Goal: Information Seeking & Learning: Check status

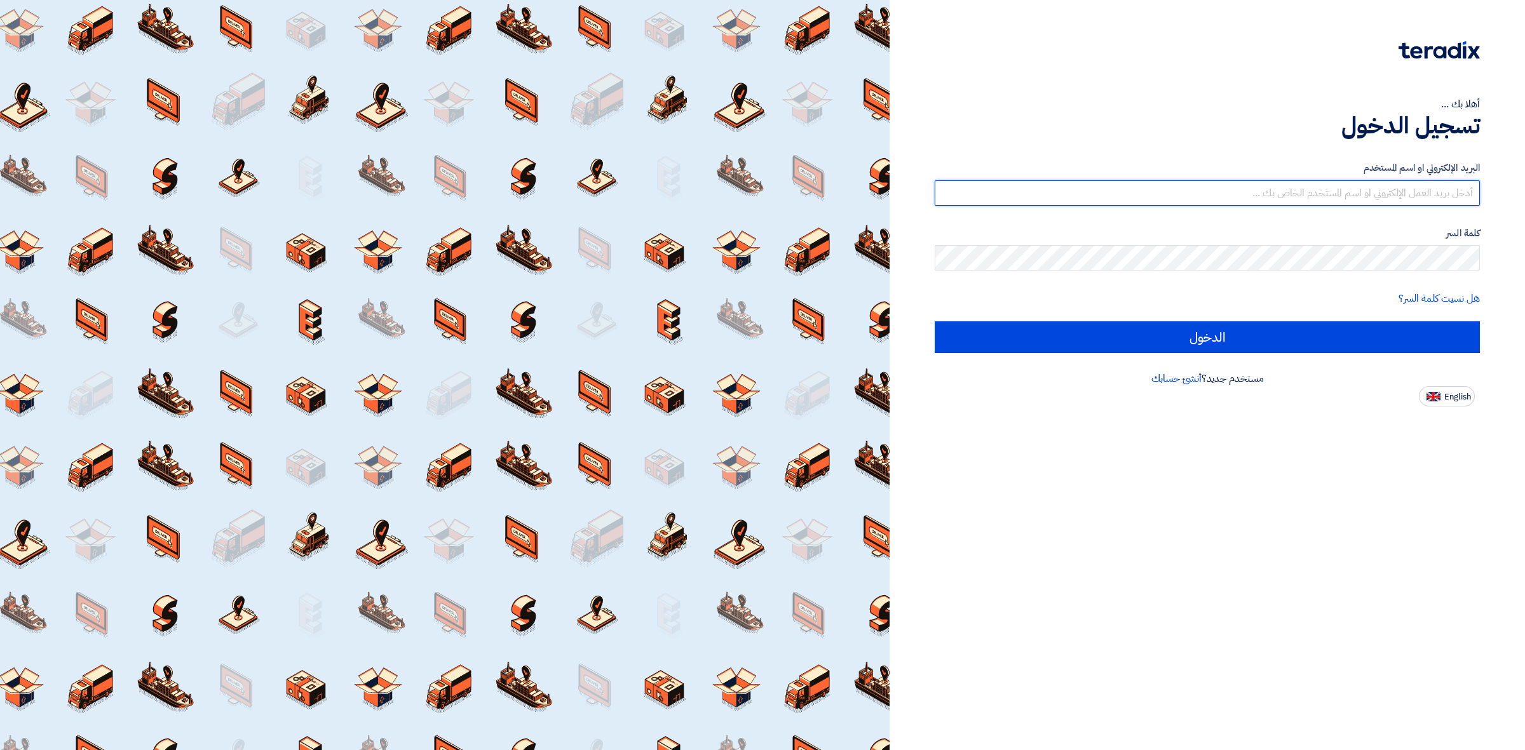
click at [1069, 201] on input "text" at bounding box center [1207, 192] width 545 height 25
type input "Ayman.babiker@alsaeed.com.sa"
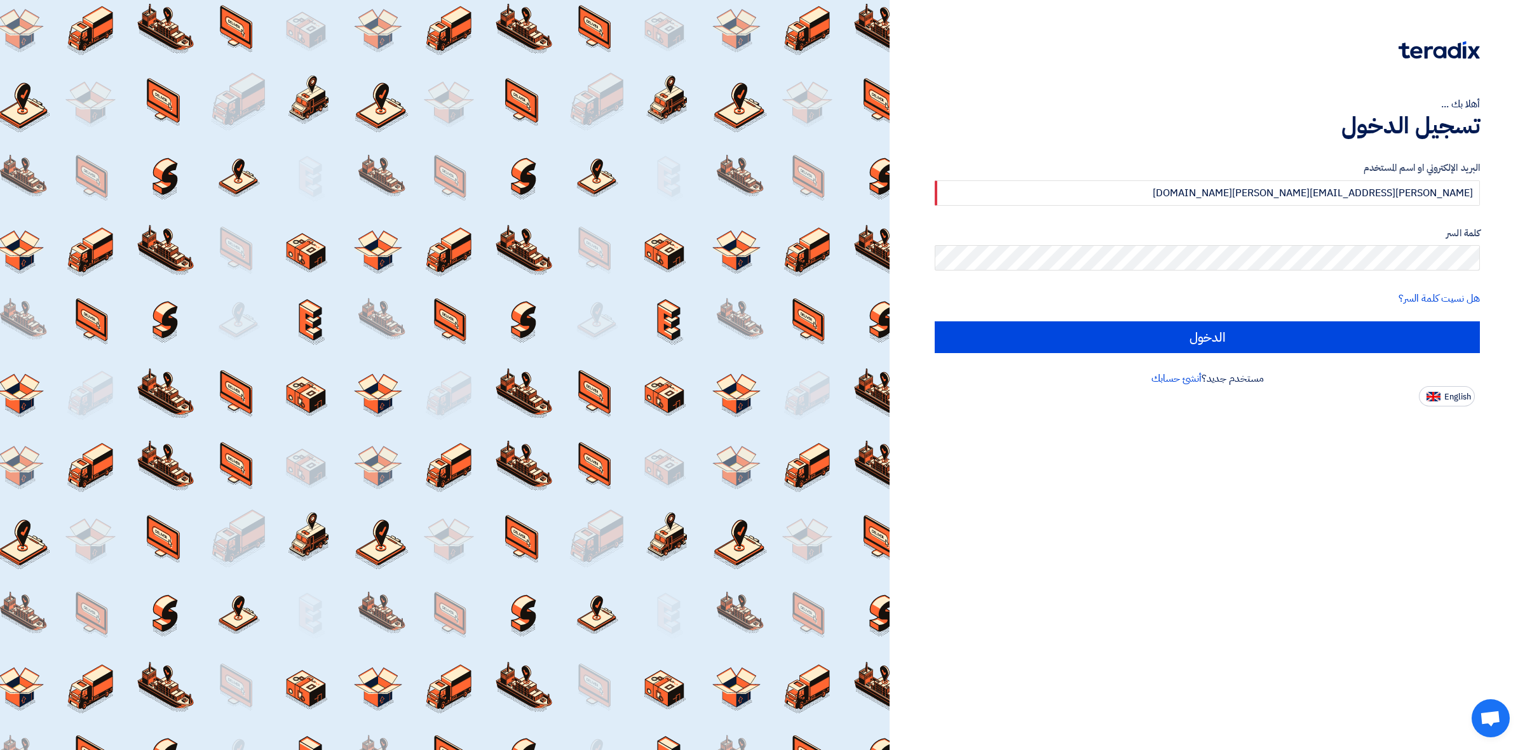
click at [935, 322] on input "الدخول" at bounding box center [1207, 338] width 545 height 32
type input "Sign in"
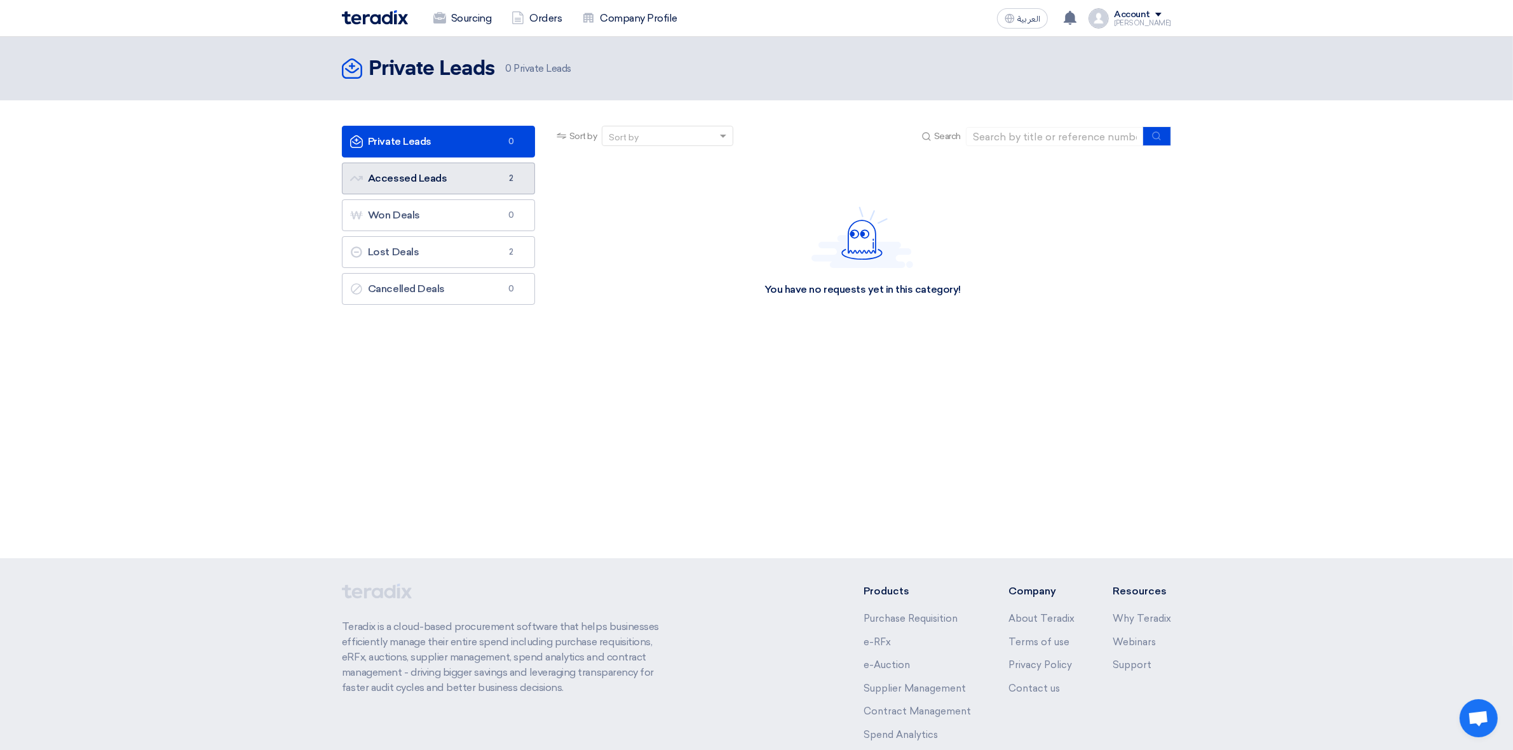
click at [426, 182] on link "Accessed Leads Accessed Leads 2" at bounding box center [438, 179] width 193 height 32
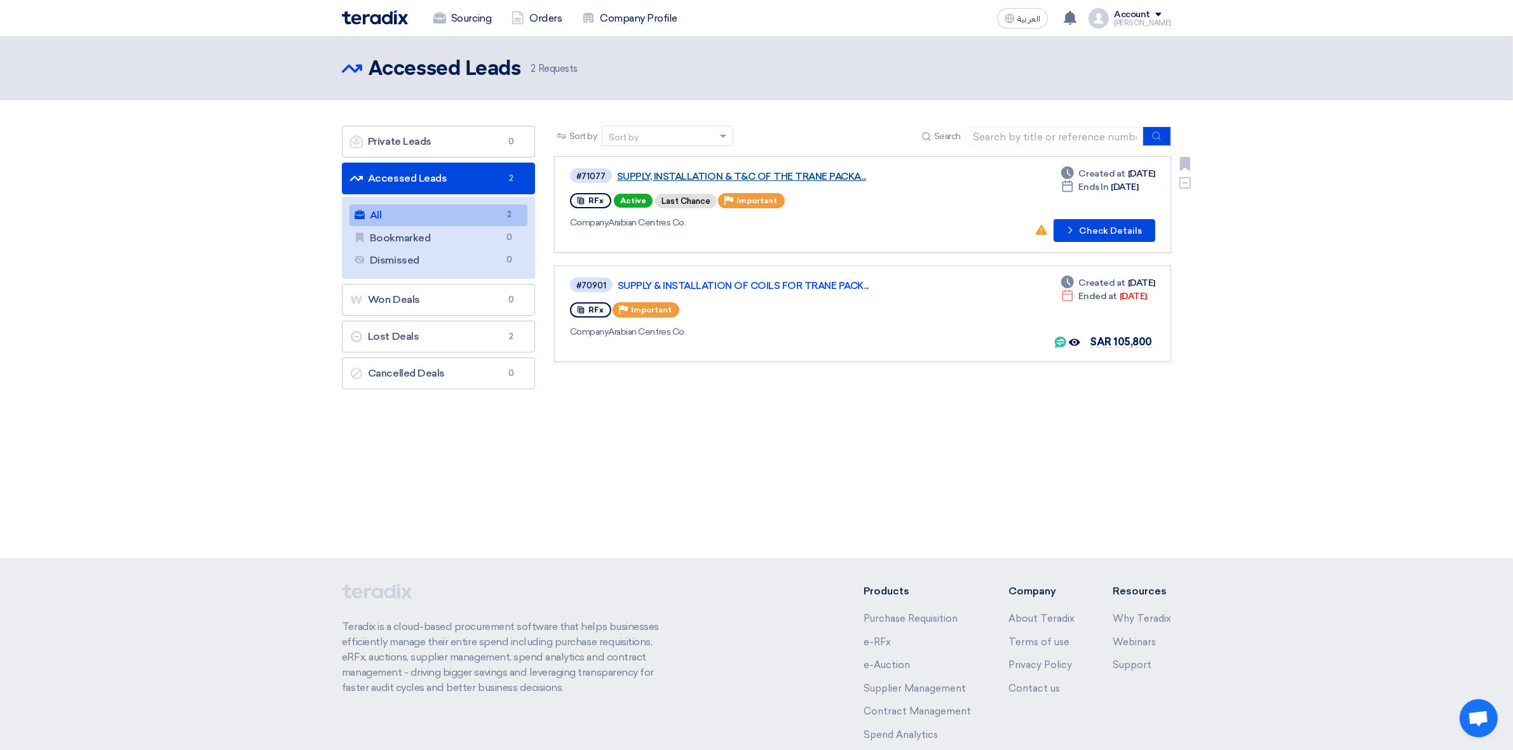
click at [775, 171] on link "SUPPLY, INSTALLATION & T&C OF THE TRANE PACKA..." at bounding box center [776, 176] width 318 height 11
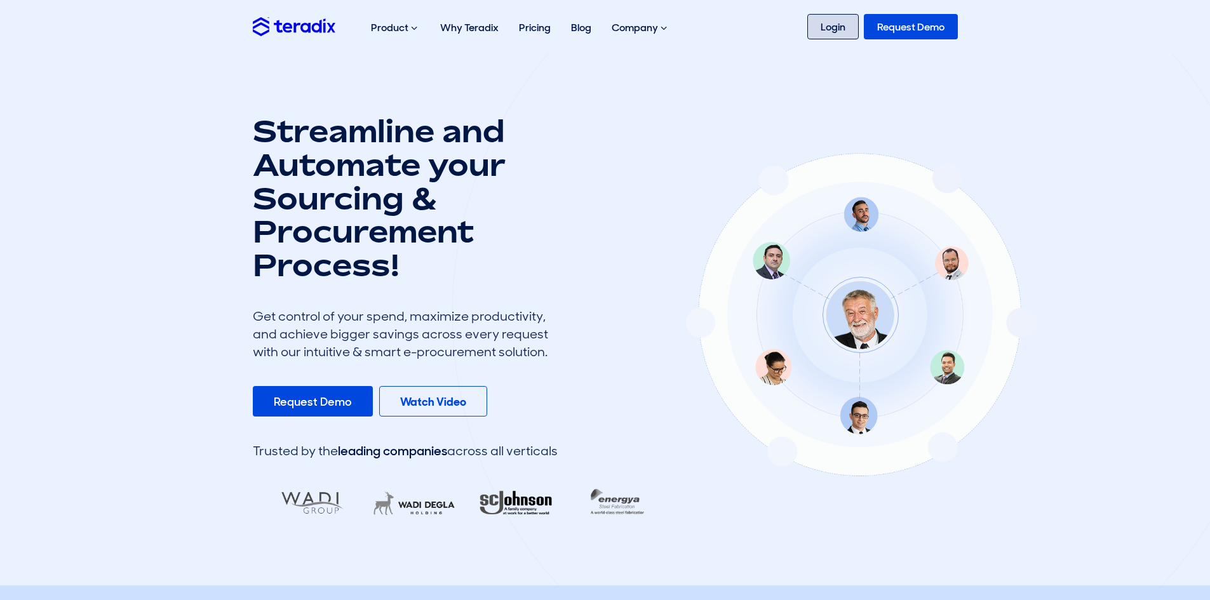
click at [846, 26] on link "Login" at bounding box center [833, 26] width 51 height 25
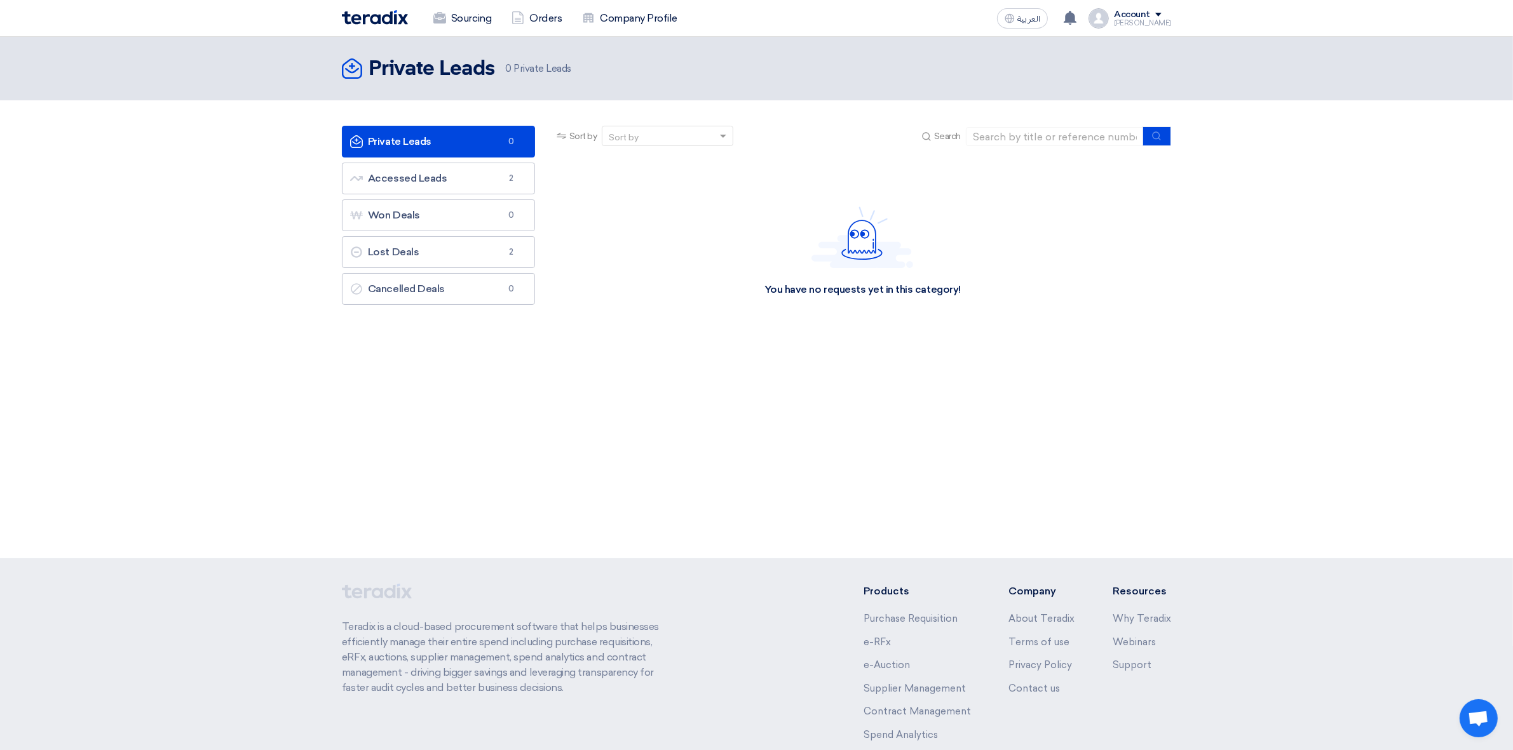
click at [1164, 22] on div "Ayman" at bounding box center [1142, 23] width 57 height 7
click at [1108, 147] on li "Logout" at bounding box center [1104, 149] width 132 height 25
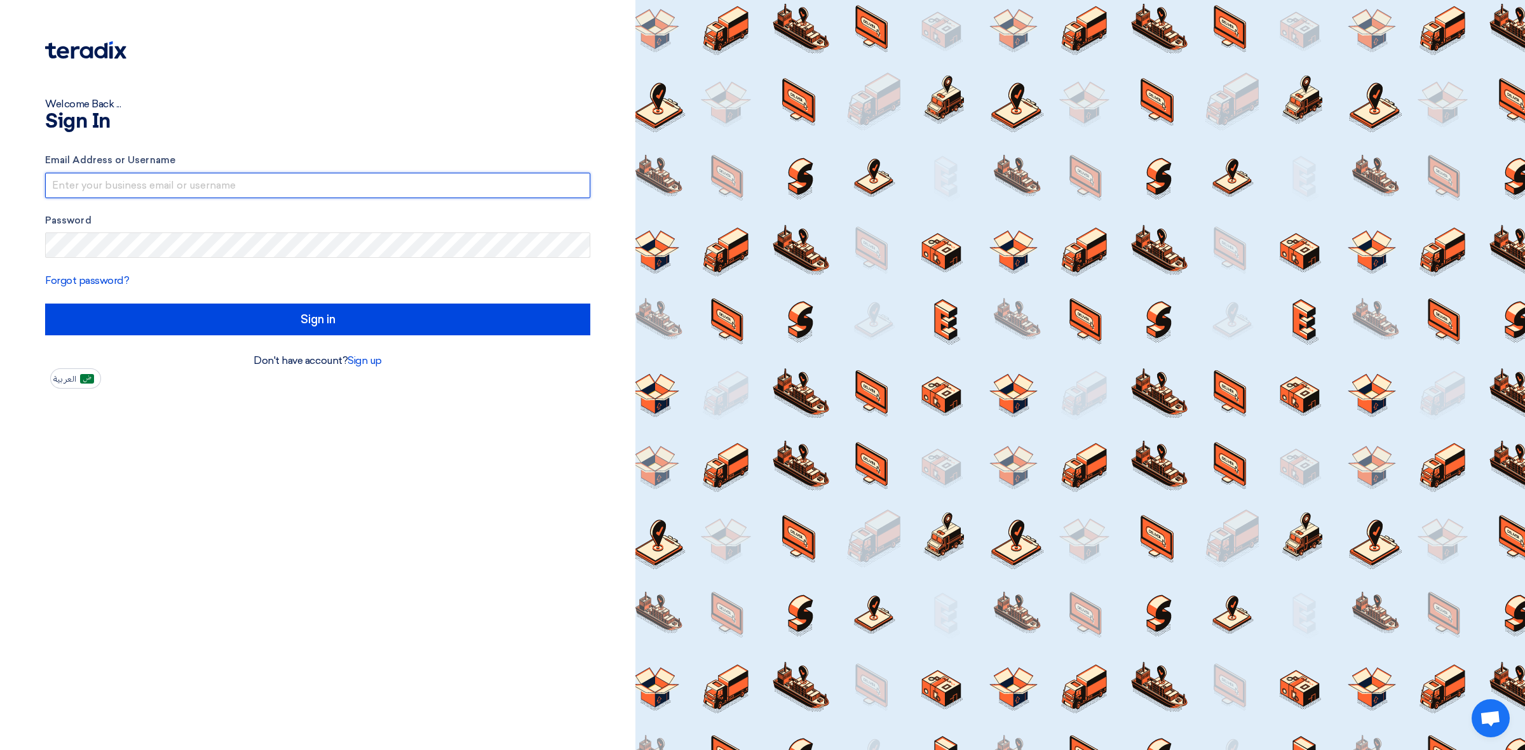
click at [313, 191] on input "text" at bounding box center [317, 185] width 545 height 25
type input "waheed@alsaeed.com.sa"
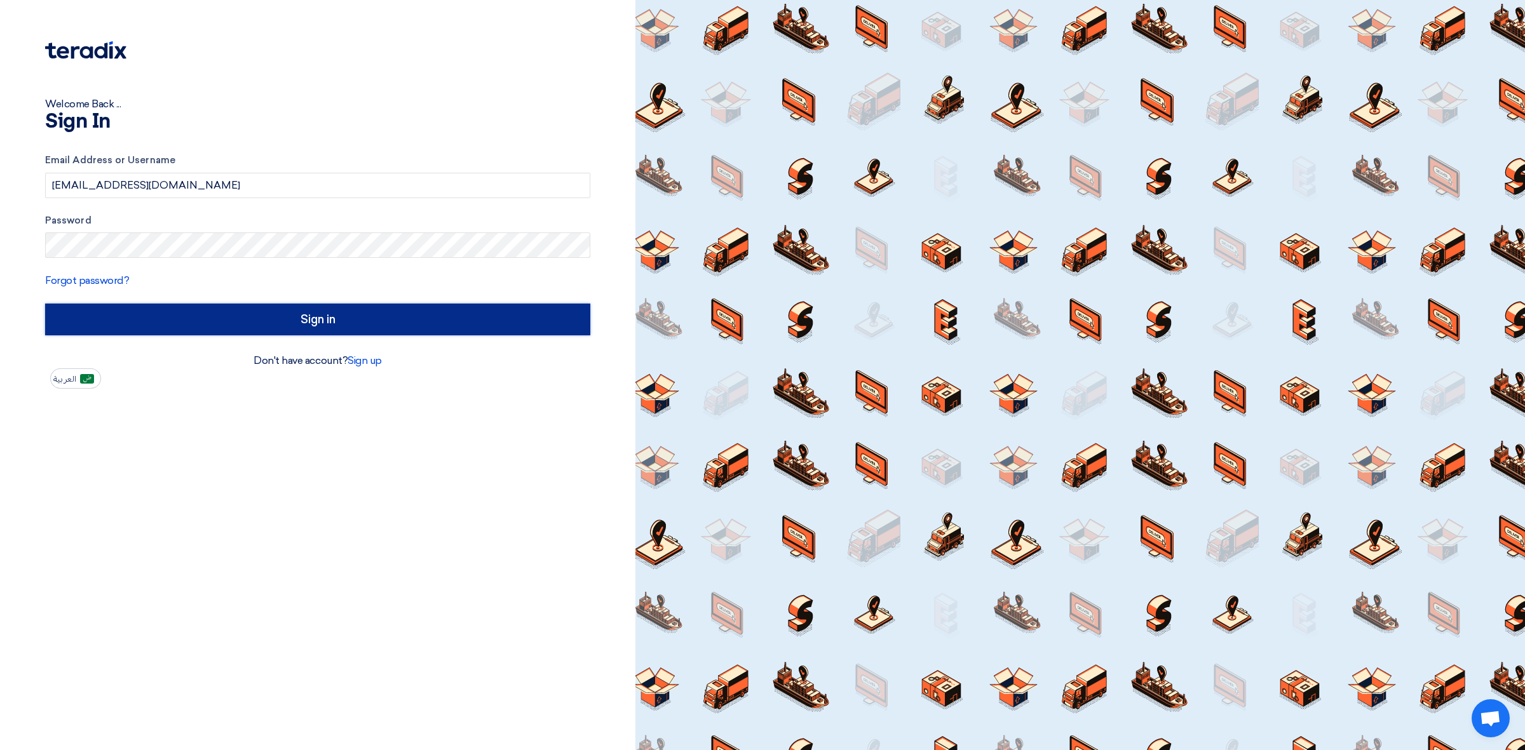
click at [402, 322] on input "Sign in" at bounding box center [317, 320] width 545 height 32
type input "الدخول"
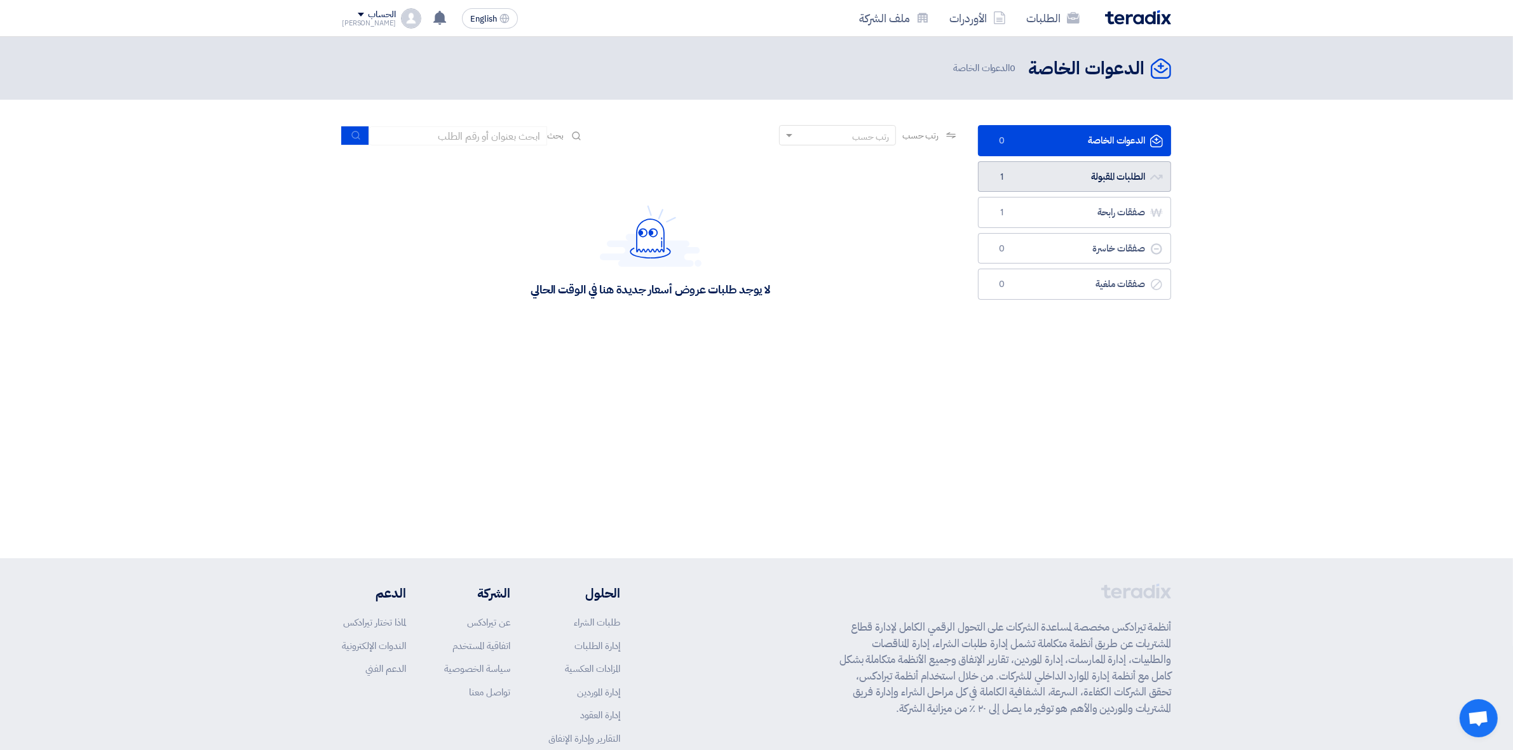
click at [1020, 182] on link "الطلبات المقبولة الطلبات المقبولة 1" at bounding box center [1074, 176] width 193 height 31
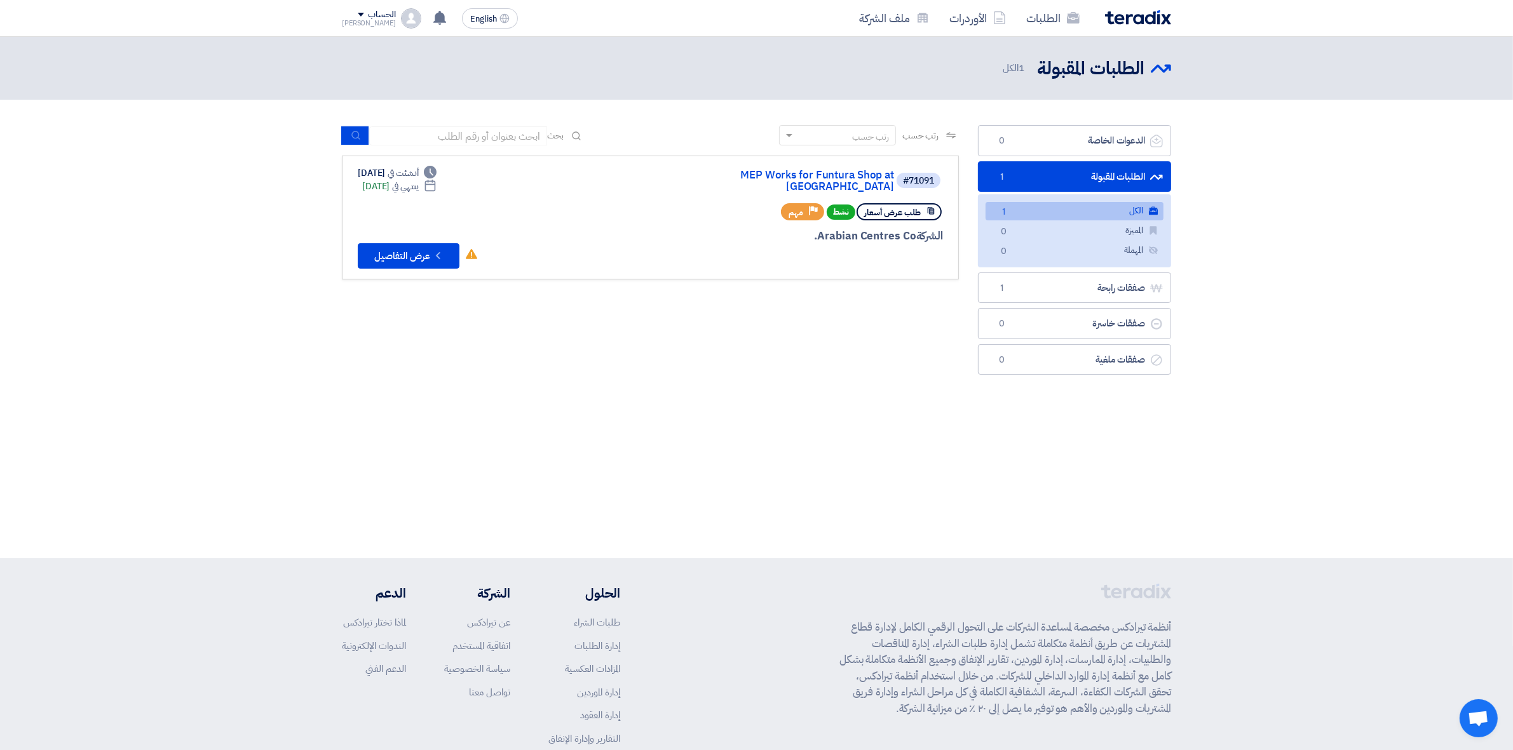
click at [621, 354] on div "رتب حسب رتب حسب بحث مجال الطلب مسؤول المشتريات نوع الطلب" at bounding box center [650, 253] width 636 height 256
click at [437, 250] on icon "Check details" at bounding box center [438, 256] width 12 height 12
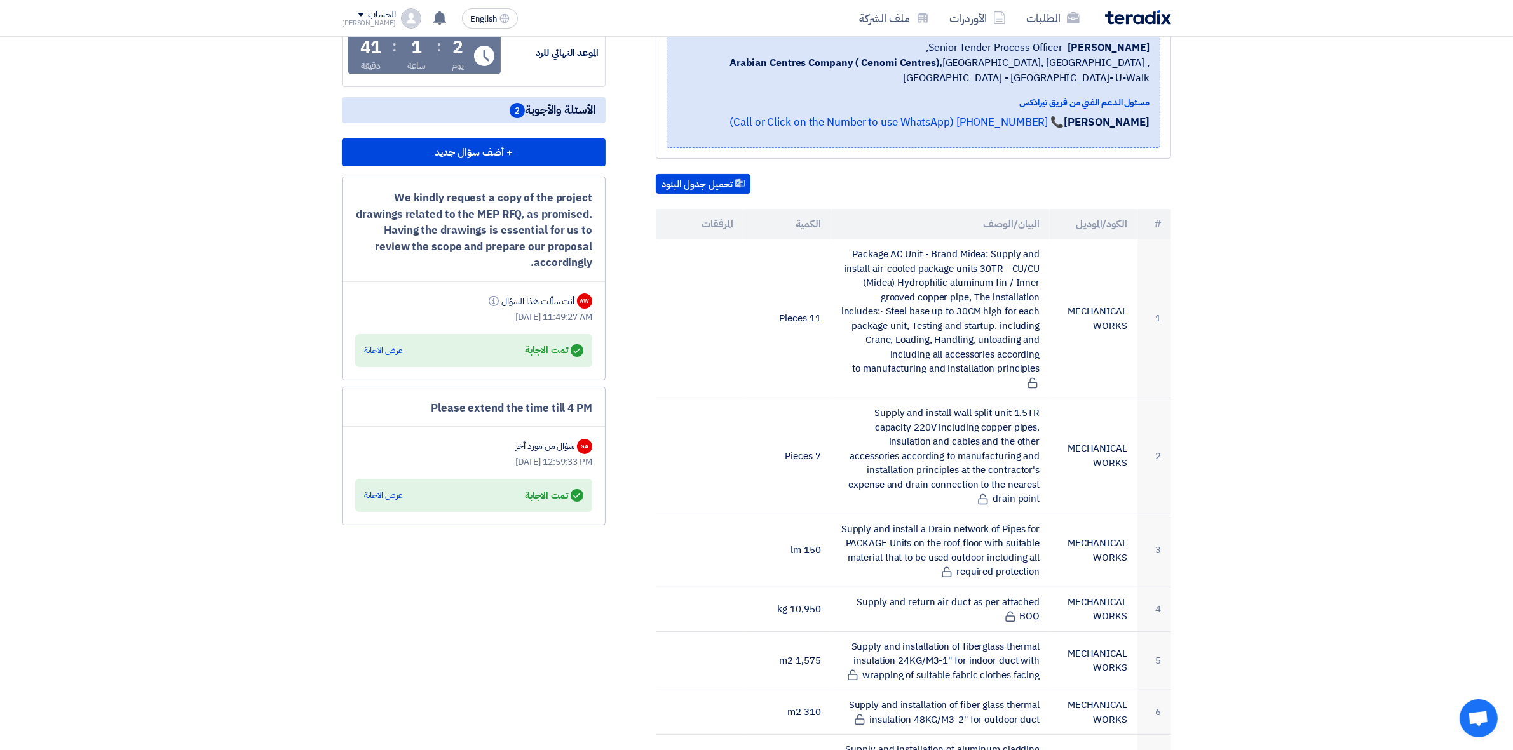
scroll to position [238, 0]
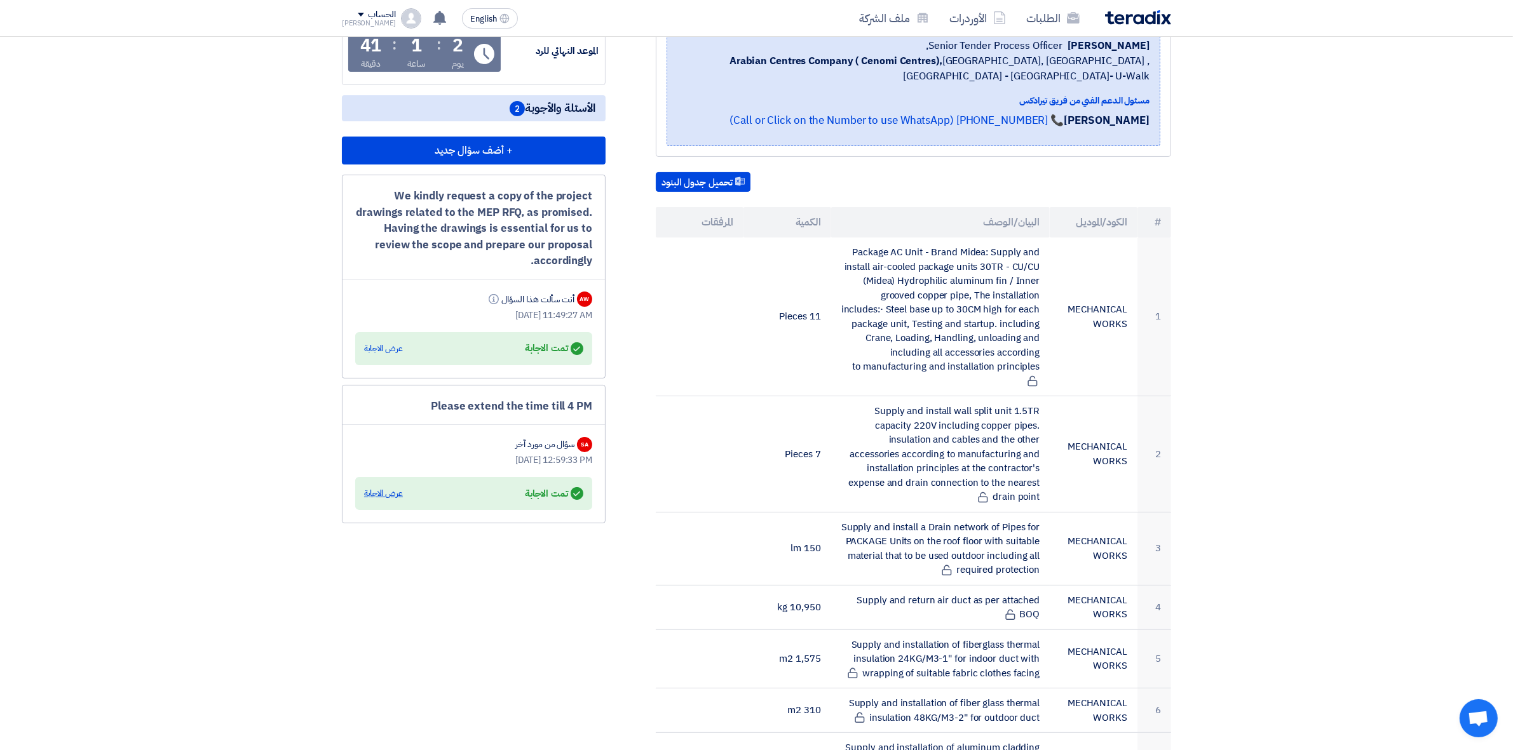
click at [396, 489] on div "عرض الاجابة" at bounding box center [383, 493] width 39 height 13
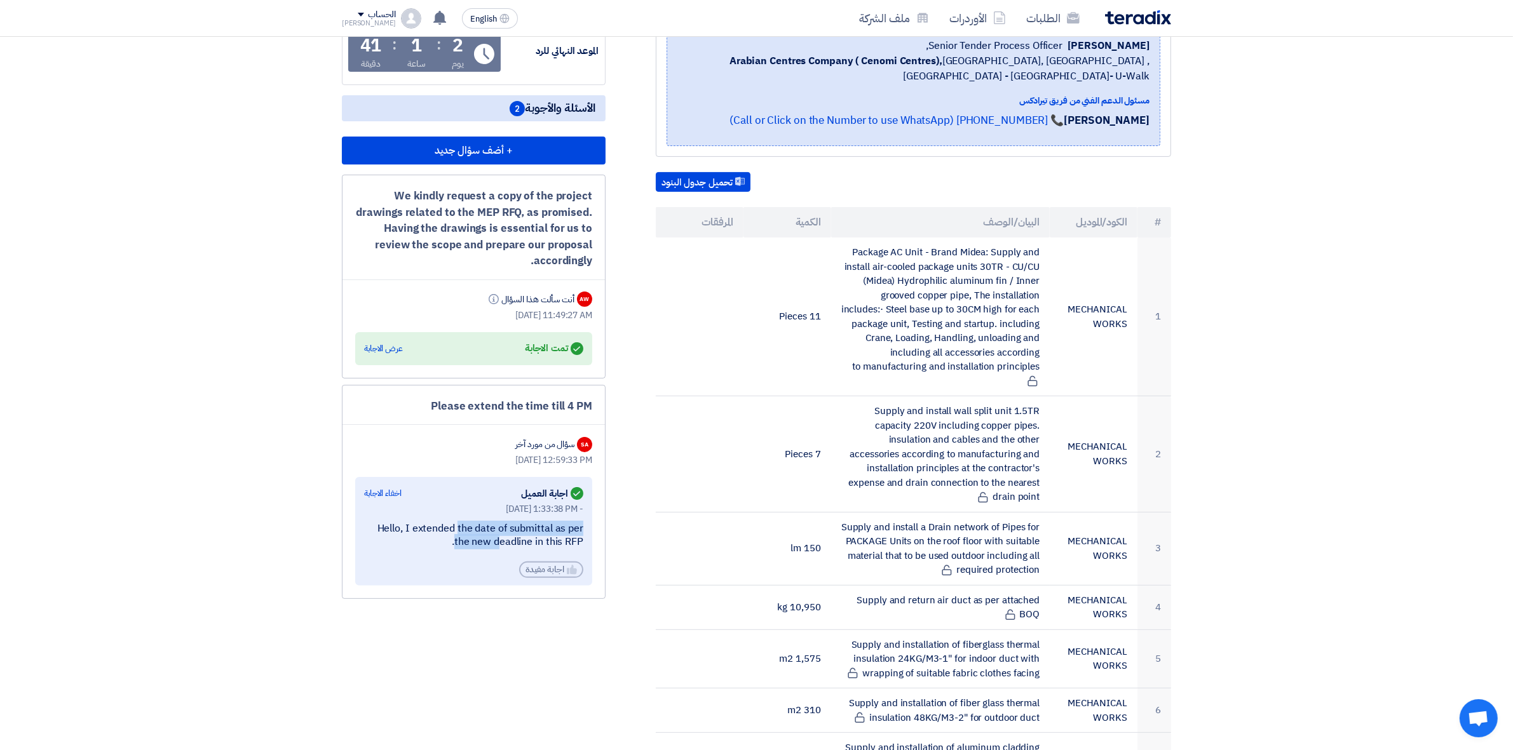
drag, startPoint x: 413, startPoint y: 520, endPoint x: 585, endPoint y: 541, distance: 172.9
click at [585, 541] on div "Answered اجابة العميل اخفاء الاجابة Aug 21, 2025, 1:33:38 PM - Hello, I extende…" at bounding box center [473, 531] width 237 height 109
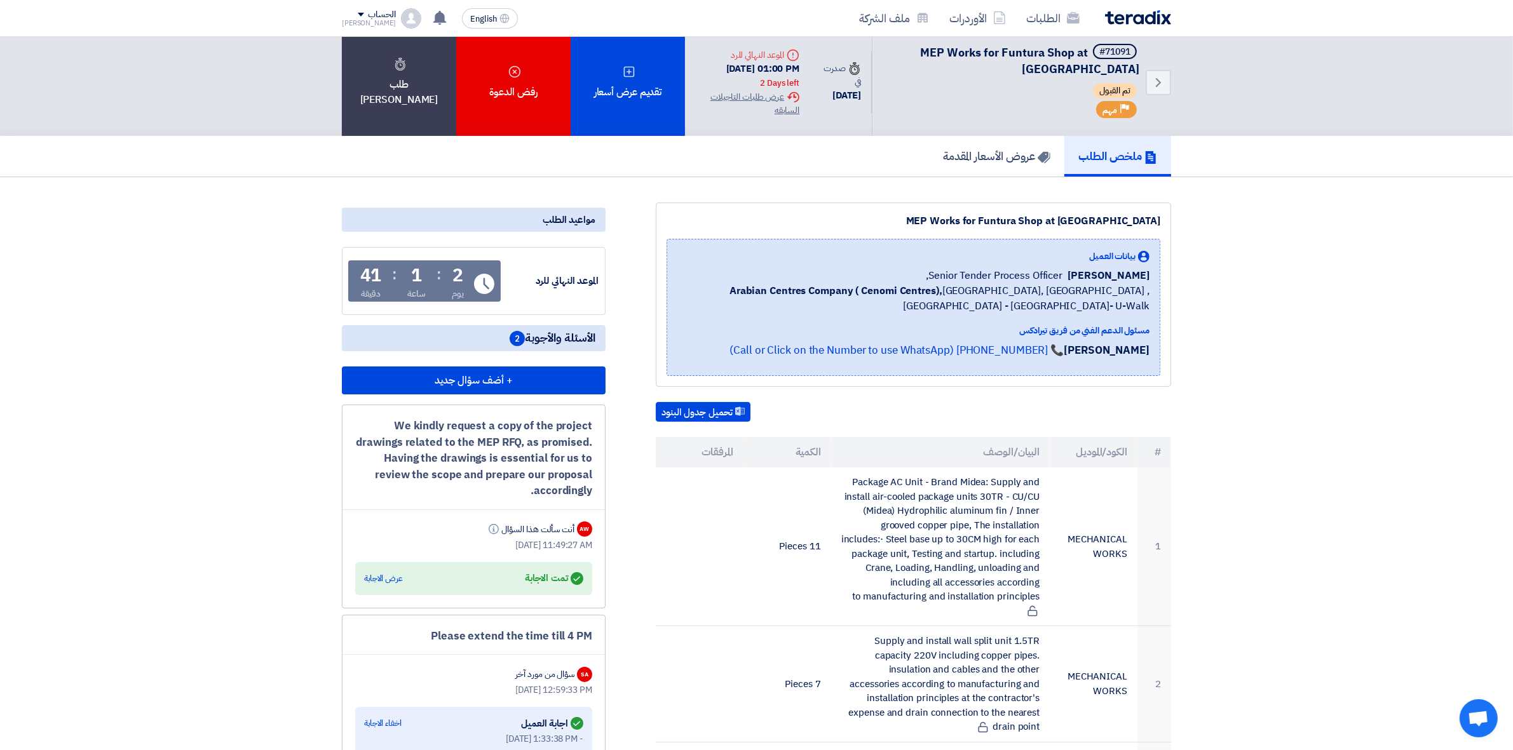
scroll to position [0, 0]
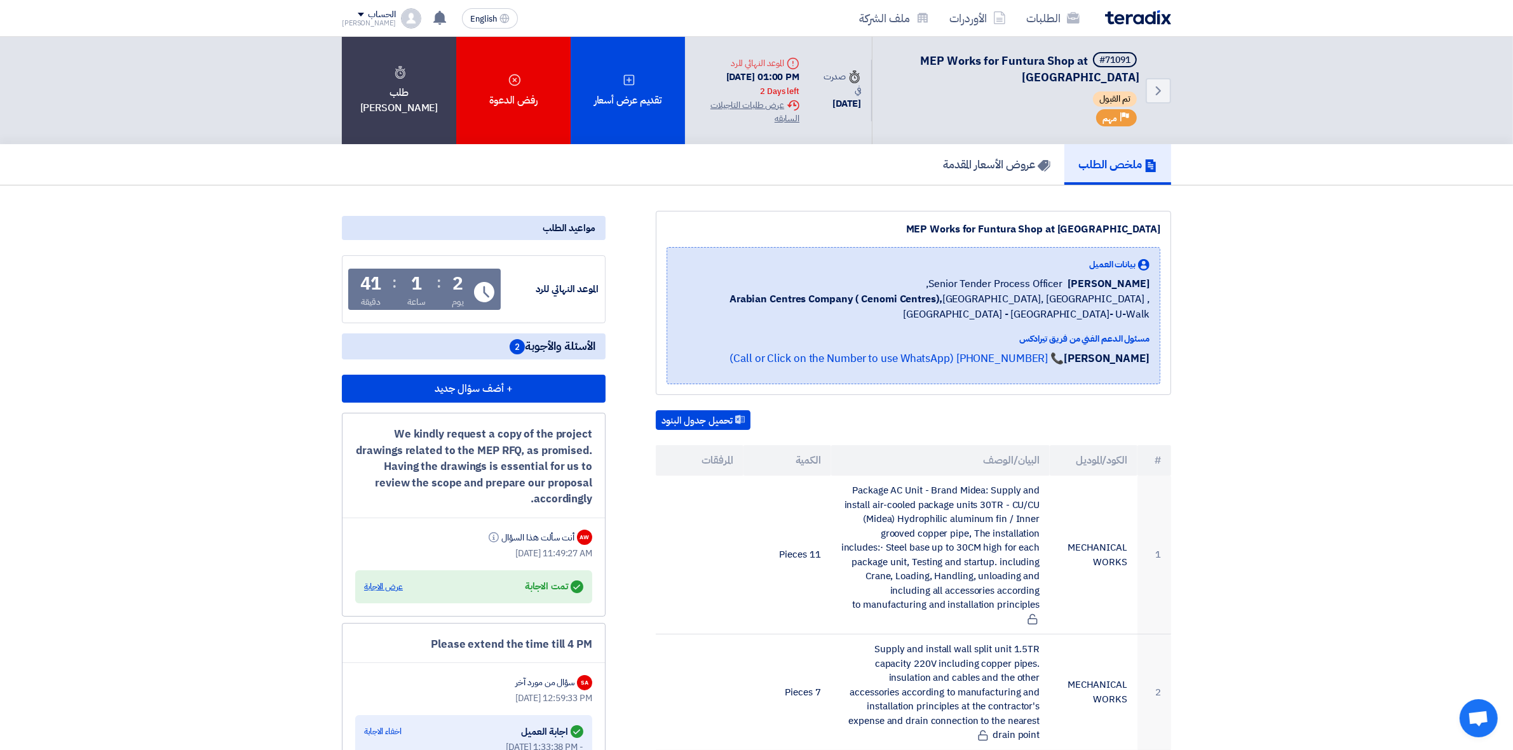
click at [400, 583] on div "عرض الاجابة" at bounding box center [383, 587] width 39 height 13
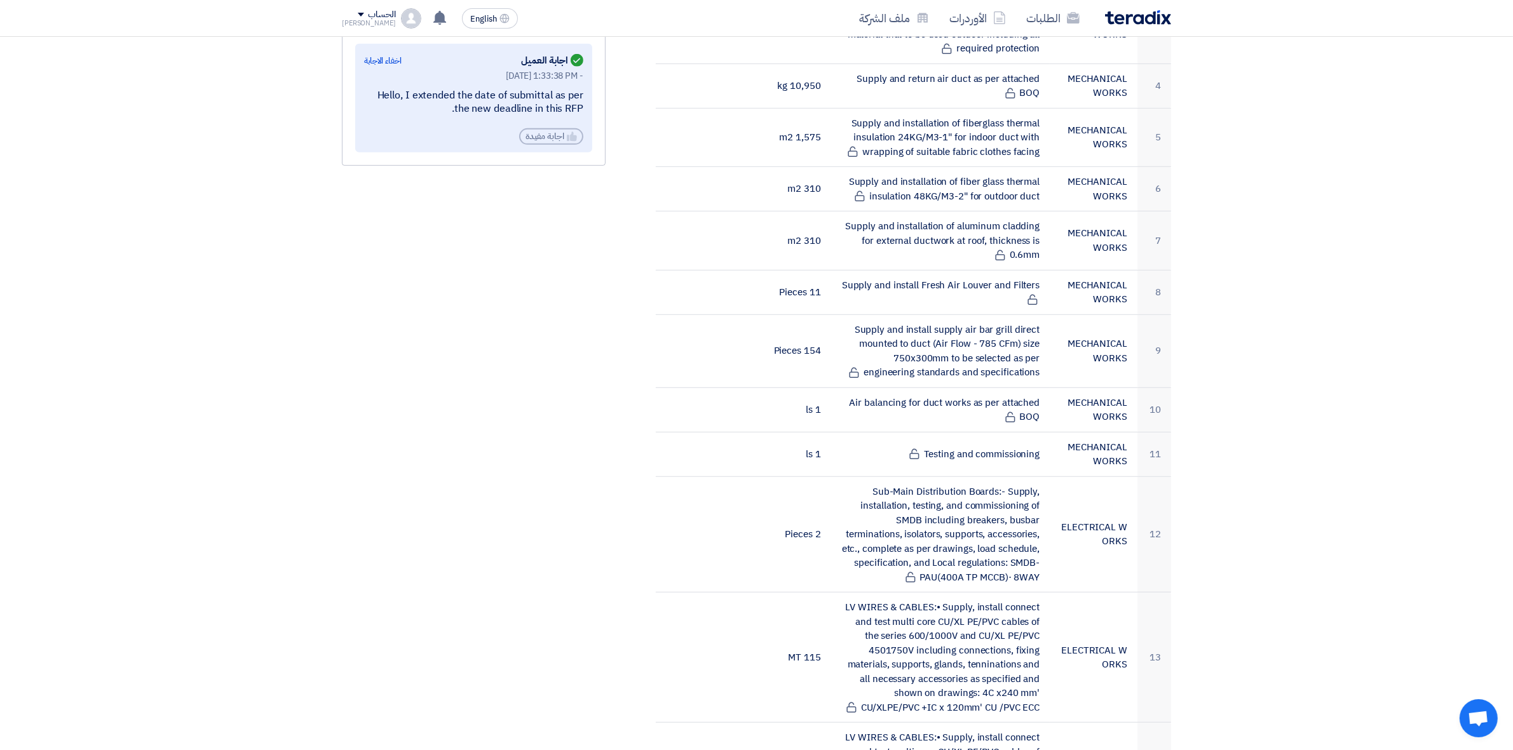
scroll to position [318, 0]
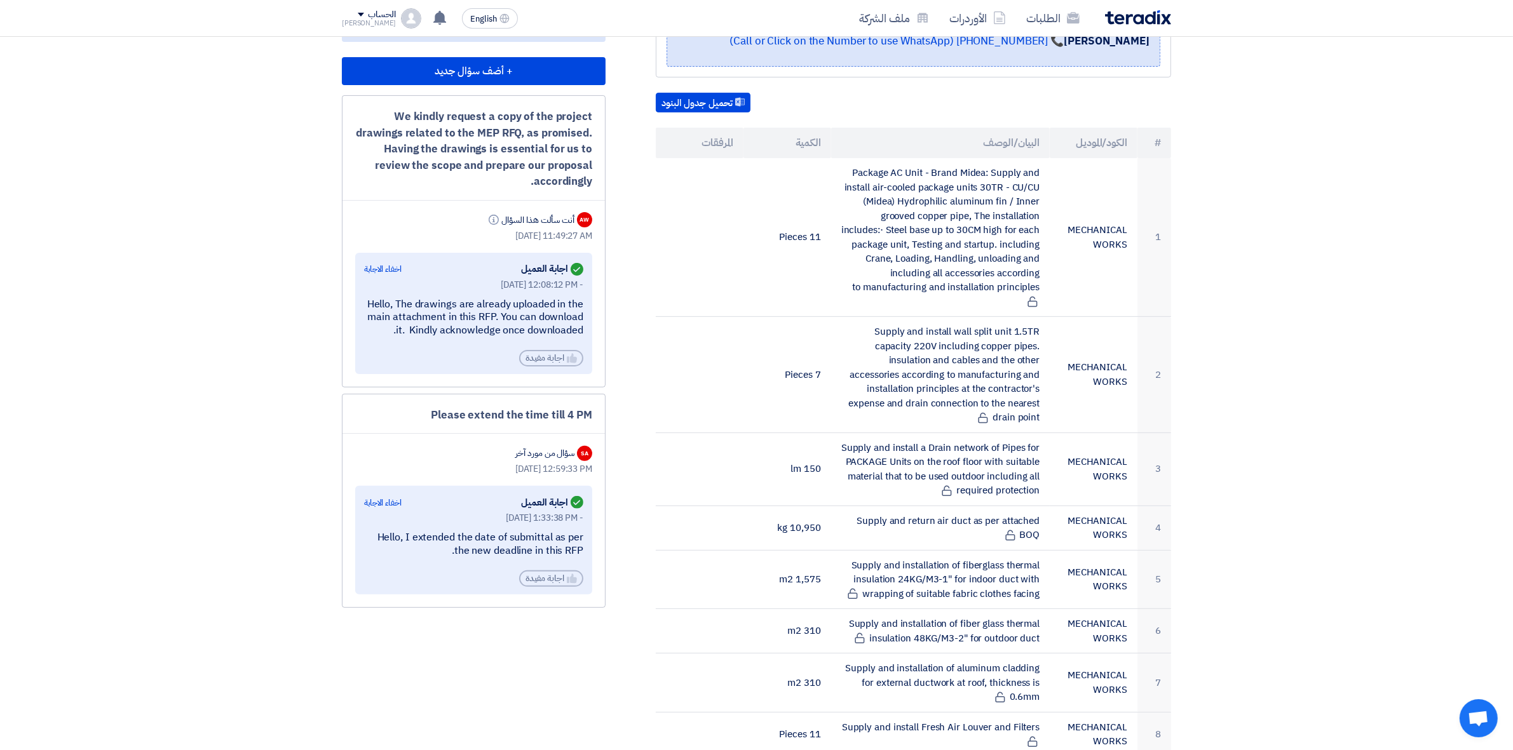
click at [527, 125] on div "We kindly request a copy of the project drawings related to the MEP RFQ, as pro…" at bounding box center [473, 149] width 237 height 81
drag, startPoint x: 396, startPoint y: 146, endPoint x: 471, endPoint y: 145, distance: 75.6
click at [458, 144] on div "We kindly request a copy of the project drawings related to the MEP RFQ, as pro…" at bounding box center [473, 149] width 237 height 81
click at [523, 147] on div "We kindly request a copy of the project drawings related to the MEP RFQ, as pro…" at bounding box center [473, 149] width 237 height 81
